Goal: Task Accomplishment & Management: Use online tool/utility

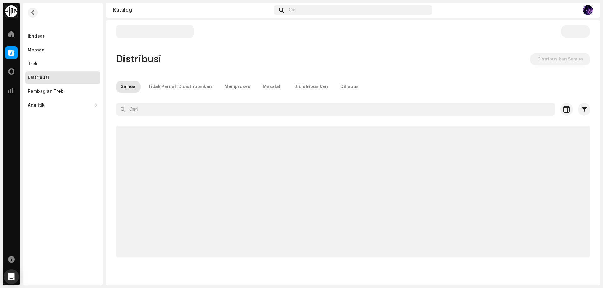
click at [392, 76] on div "Distribusi Distribusikan Semua Semua Tidak Pernah Didistribusikan Memproses Mas…" at bounding box center [352, 155] width 495 height 205
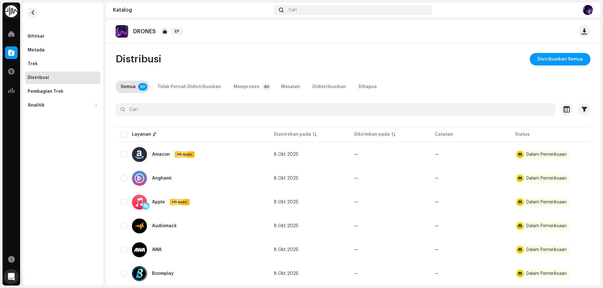
click at [351, 45] on div "DRONES EP Distribusi Distribusikan Semua Semua 30 Tidak Pernah Didistribusikan …" at bounding box center [352, 153] width 495 height 266
